Goal: Information Seeking & Learning: Compare options

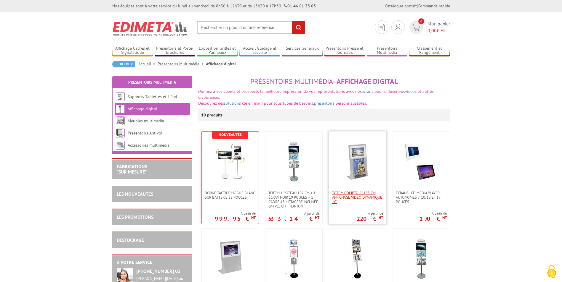
click at [342, 199] on span "Totem comptoir H 55 cm affichage vidéo dynamique 10"" at bounding box center [357, 197] width 51 height 13
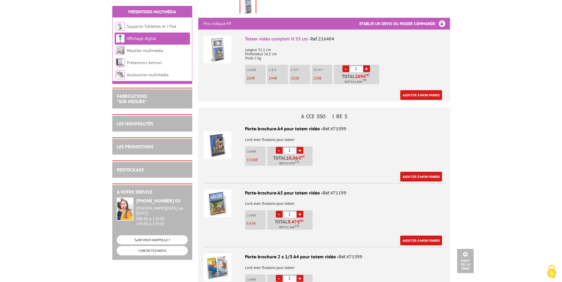
scroll to position [148, 0]
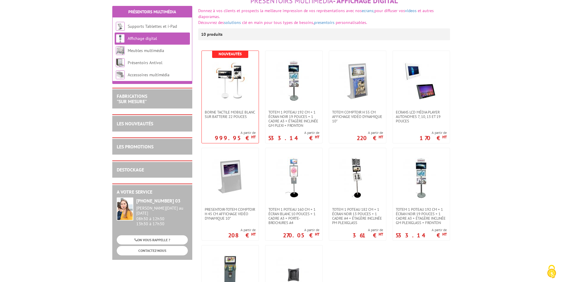
scroll to position [118, 0]
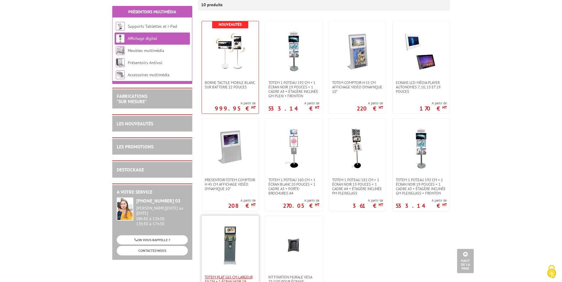
click at [216, 275] on span "Totem plat 165 cm largeur 50 cm + 1 écran noir 19 pouces" at bounding box center [230, 281] width 51 height 13
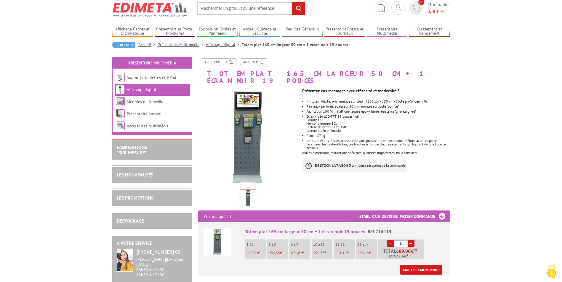
scroll to position [30, 0]
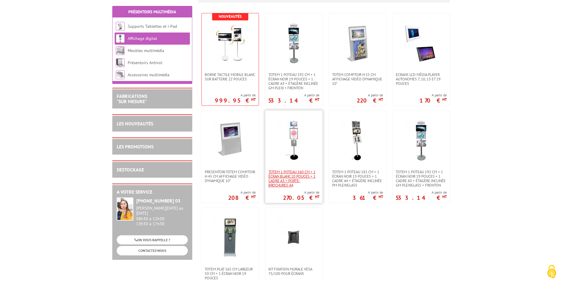
click at [281, 174] on span "Totem 1 poteau 160 cm + 1 écran blanc 10 pouces + 1 cadre A3 + porte-brochures …" at bounding box center [293, 179] width 51 height 18
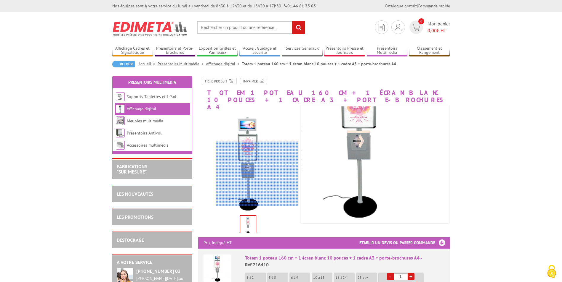
scroll to position [30, 0]
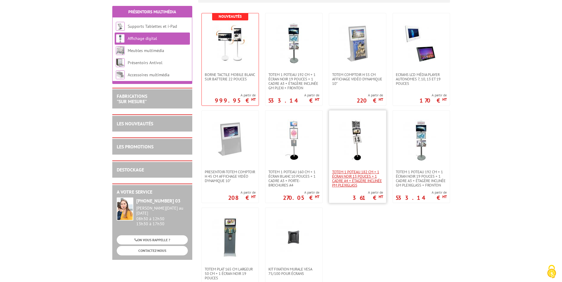
click at [350, 174] on span "Totem 1 poteau 182 cm + 1 écran noir 13 pouces + 1 cadre A4 + étagère inclinée …" at bounding box center [357, 179] width 51 height 18
click at [417, 174] on span "Totem 1 poteau 192 cm + 1 écran noir 19 pouces + 1 cadre A3 + étagère inclinée …" at bounding box center [420, 179] width 51 height 18
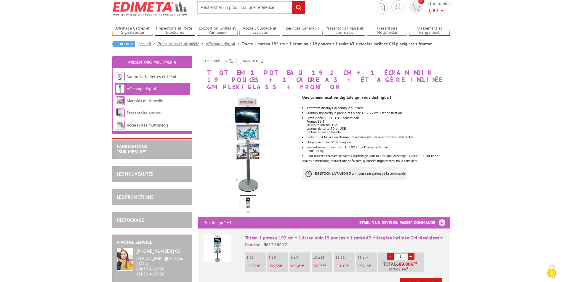
scroll to position [30, 0]
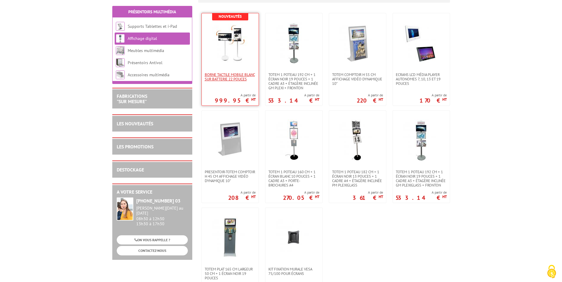
click at [217, 77] on span "Borne tactile mobile blanc sur batterie 22 pouces" at bounding box center [230, 77] width 51 height 9
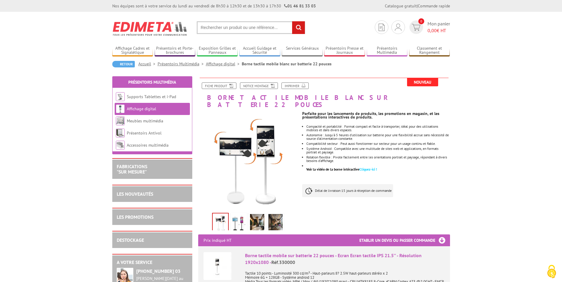
click at [236, 214] on img at bounding box center [238, 223] width 14 height 18
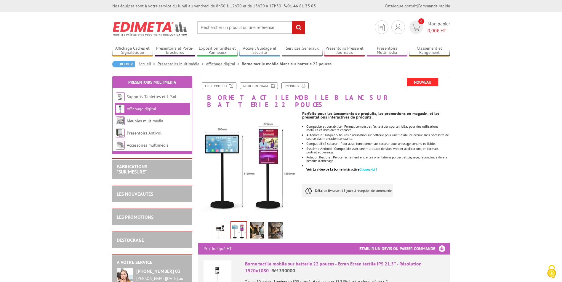
click at [277, 225] on img at bounding box center [275, 232] width 14 height 18
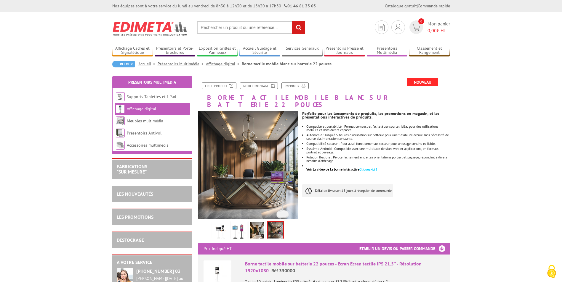
click at [257, 223] on img at bounding box center [257, 232] width 14 height 18
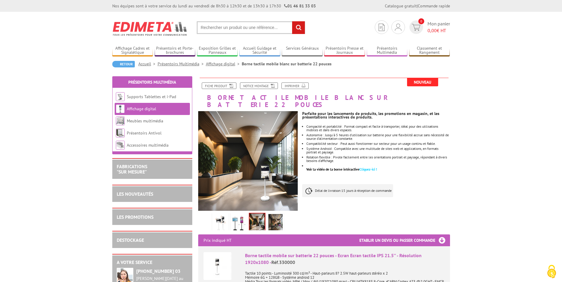
click at [218, 218] on img at bounding box center [220, 223] width 14 height 18
